Goal: Information Seeking & Learning: Learn about a topic

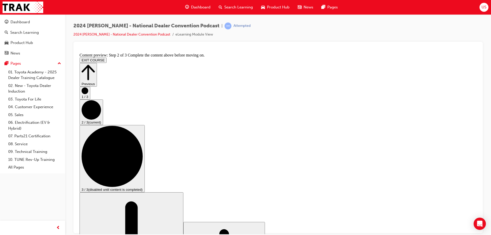
click at [107, 57] on button "EXIT COURSE" at bounding box center [93, 59] width 27 height 5
click at [17, 22] on div "Dashboard" at bounding box center [19, 22] width 19 height 6
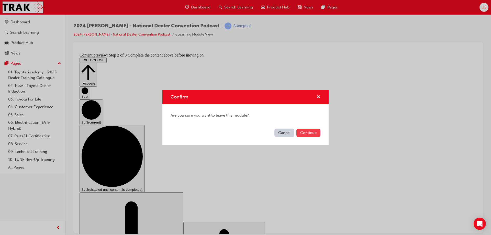
click at [311, 133] on button "Continue" at bounding box center [308, 133] width 24 height 8
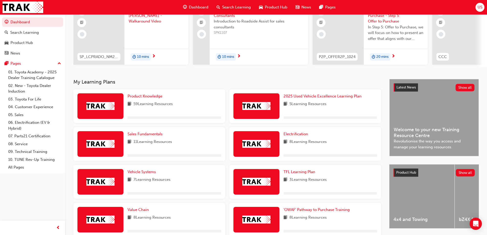
scroll to position [77, 0]
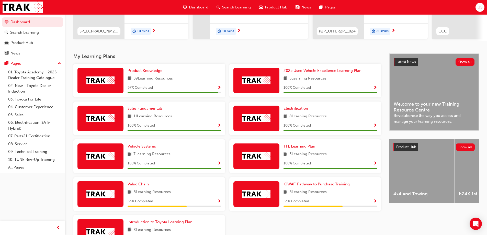
click at [145, 73] on span "Product Knowledge" at bounding box center [145, 70] width 35 height 5
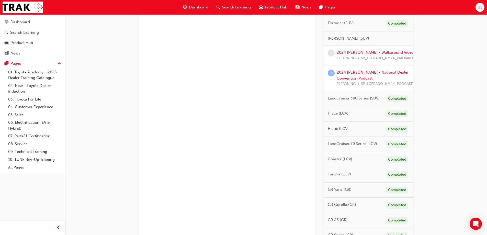
scroll to position [205, 0]
click at [368, 73] on link "2024 [PERSON_NAME] - National Dealer Convention Podcast" at bounding box center [373, 75] width 72 height 10
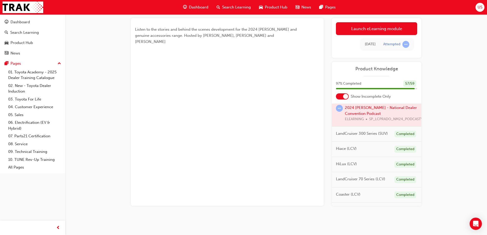
scroll to position [205, 0]
click at [353, 112] on div at bounding box center [377, 114] width 90 height 26
click at [377, 27] on link "Launch eLearning module" at bounding box center [376, 28] width 81 height 13
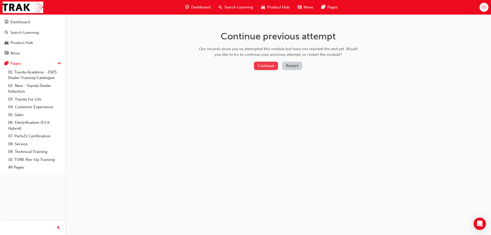
click at [269, 63] on button "Continue" at bounding box center [266, 66] width 24 height 8
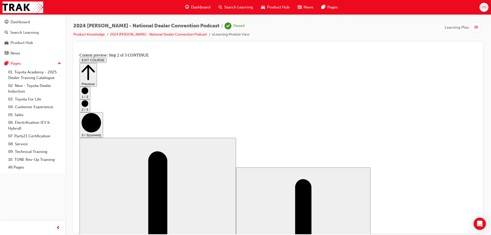
click at [107, 57] on button "EXIT COURSE" at bounding box center [93, 59] width 27 height 5
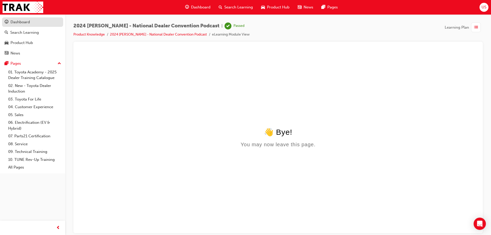
click at [20, 23] on div "Dashboard" at bounding box center [19, 22] width 19 height 6
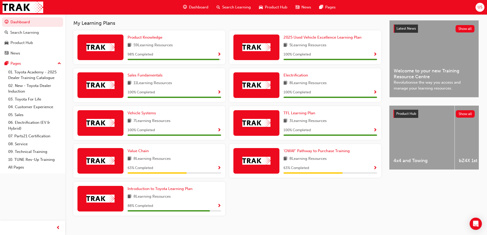
scroll to position [118, 0]
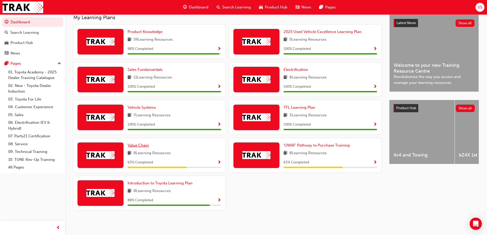
click at [141, 147] on span "Value Chain" at bounding box center [138, 145] width 21 height 5
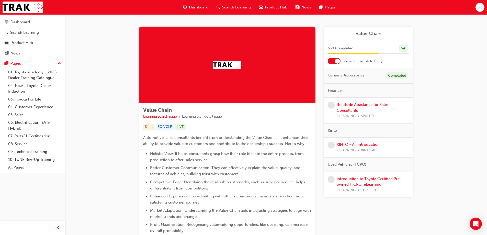
click at [347, 106] on link "Roadside Assistance for Sales Consultants" at bounding box center [363, 107] width 52 height 10
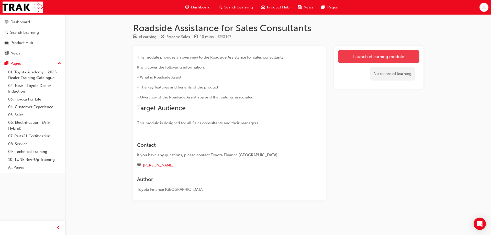
click at [396, 55] on link "Launch eLearning module" at bounding box center [378, 56] width 81 height 13
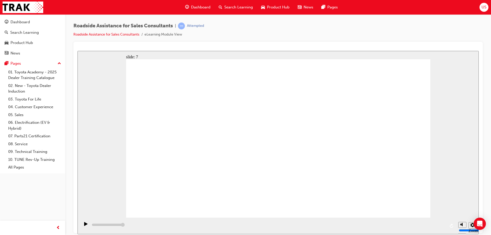
type input "23000"
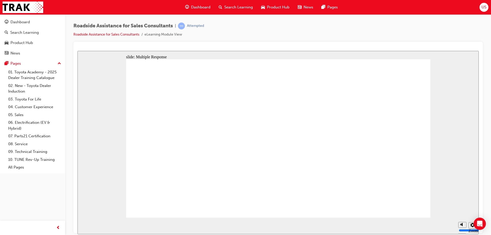
checkbox input "true"
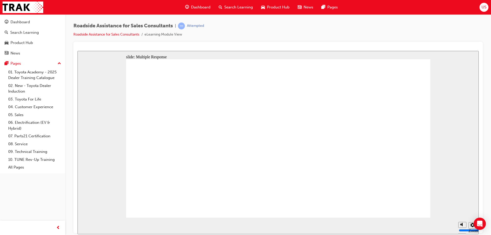
checkbox input "true"
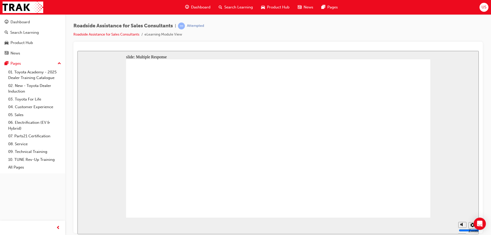
checkbox input "true"
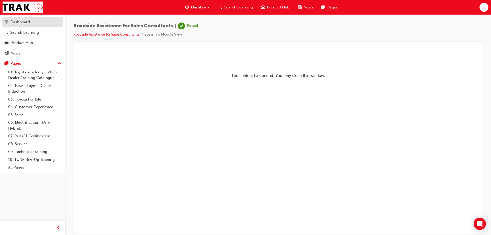
click at [22, 24] on div "Dashboard" at bounding box center [19, 22] width 19 height 6
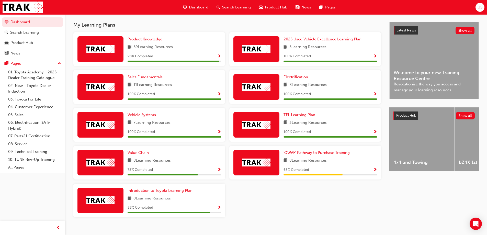
scroll to position [118, 0]
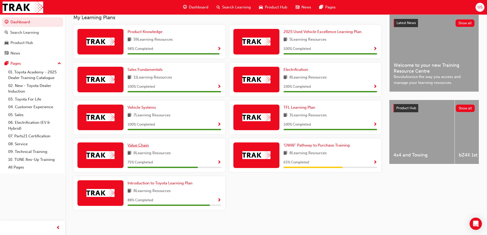
click at [143, 147] on span "Value Chain" at bounding box center [138, 145] width 21 height 5
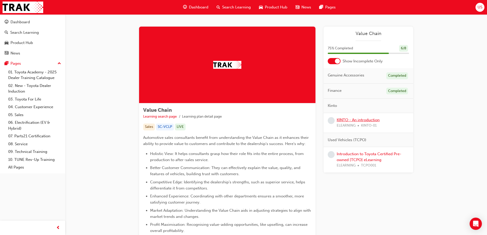
click at [359, 120] on link "KINTO - An introduction" at bounding box center [358, 120] width 43 height 5
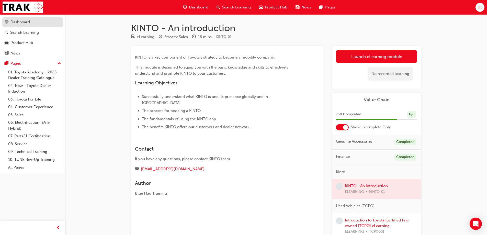
click at [16, 23] on div "Dashboard" at bounding box center [19, 22] width 19 height 6
